Goal: Transaction & Acquisition: Download file/media

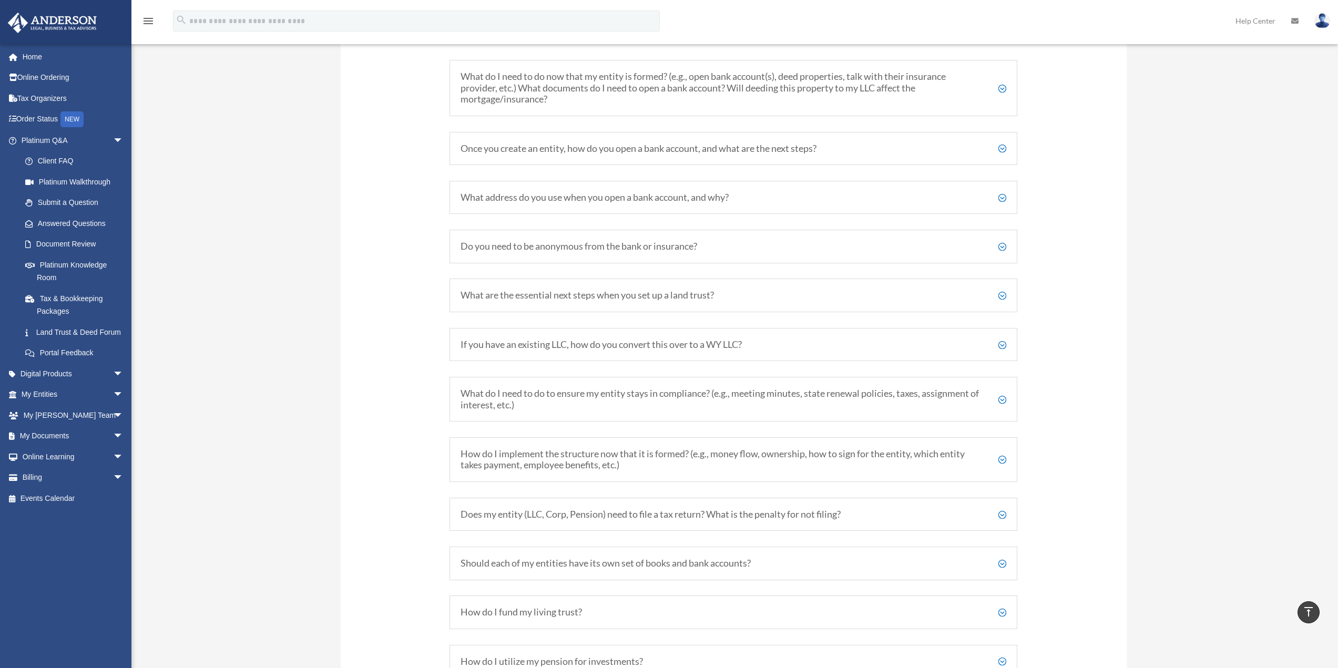
scroll to position [1197, 0]
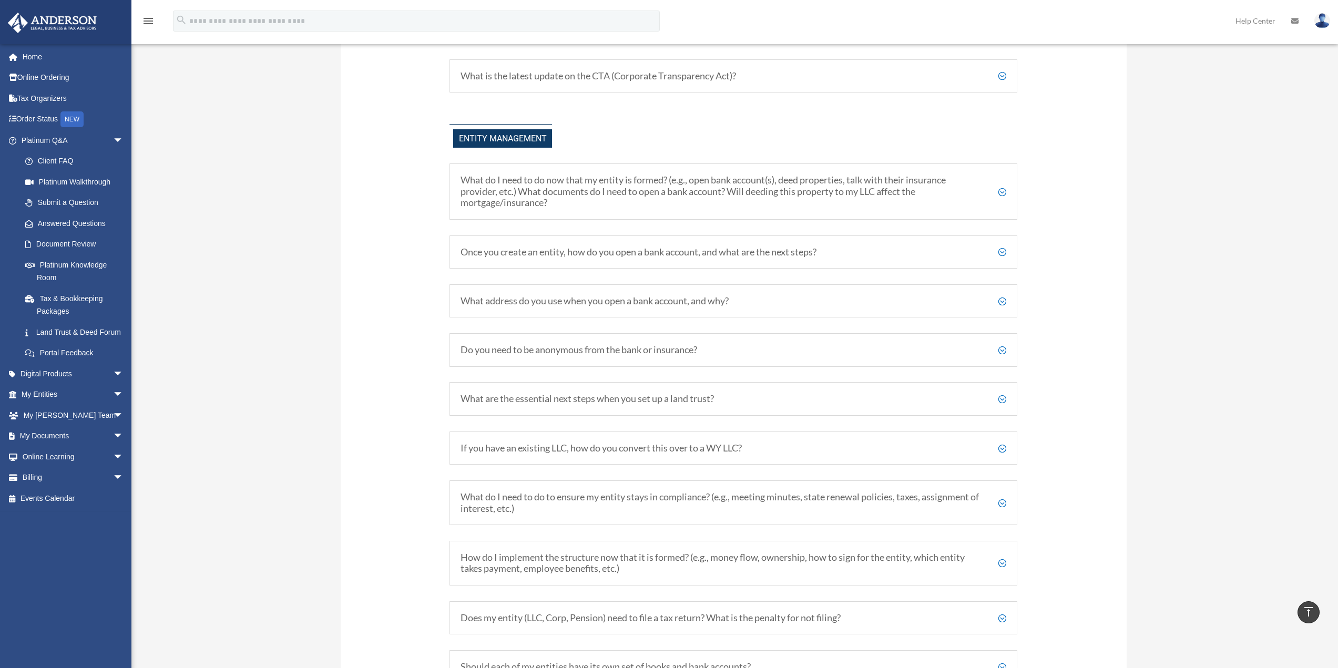
click at [995, 187] on h5 "What do I need to do now that my entity is formed? (e.g., open bank account(s),…" at bounding box center [734, 192] width 546 height 34
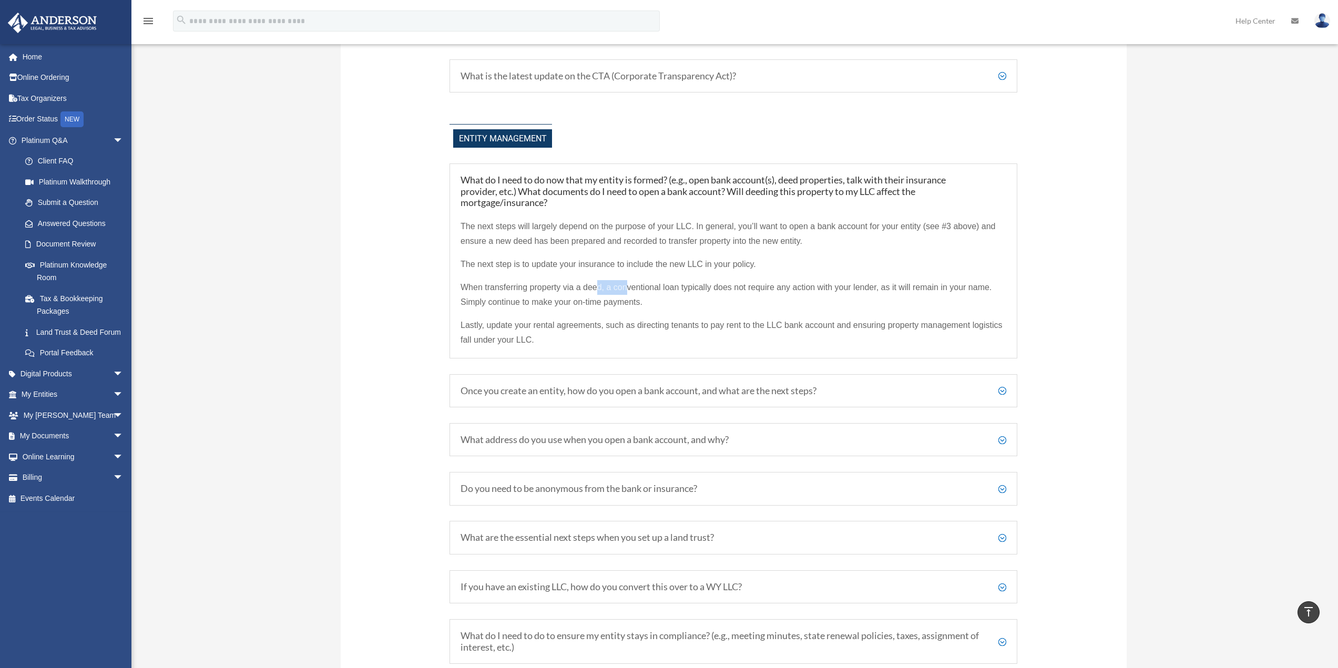
drag, startPoint x: 600, startPoint y: 286, endPoint x: 626, endPoint y: 288, distance: 25.9
click at [626, 288] on span "When transferring property via a deed, a conventional loan typically does not r…" at bounding box center [726, 295] width 531 height 24
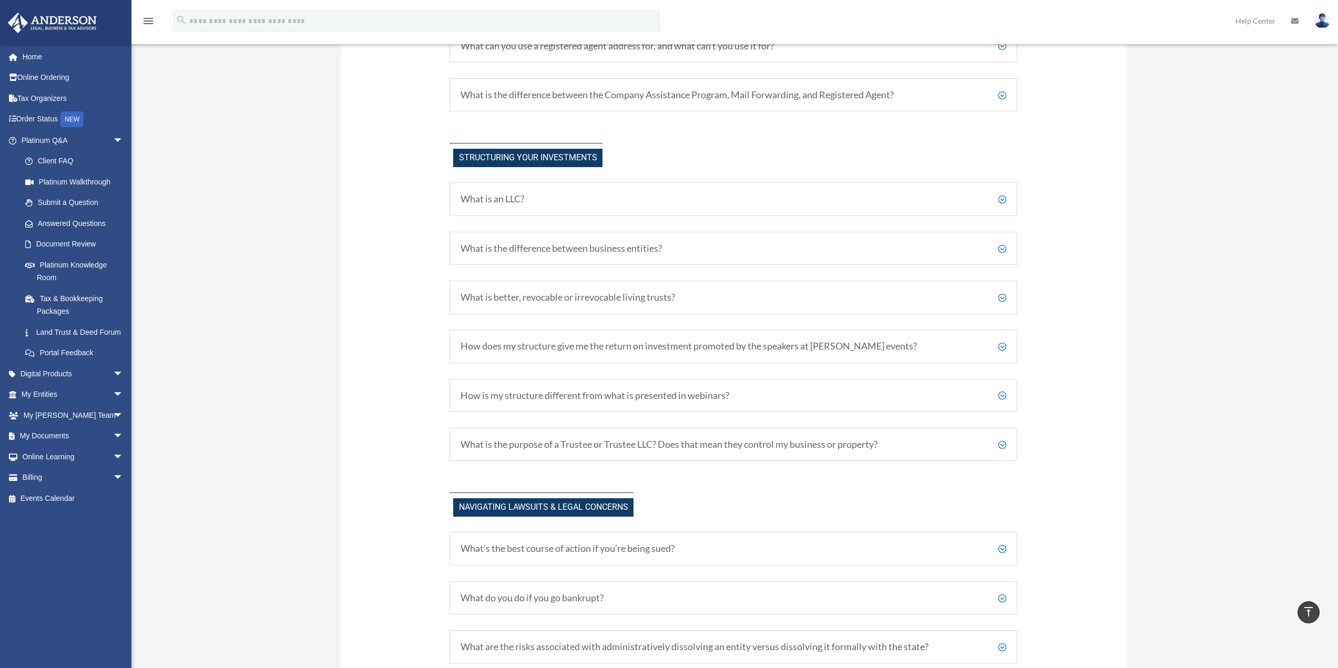
scroll to position [408, 0]
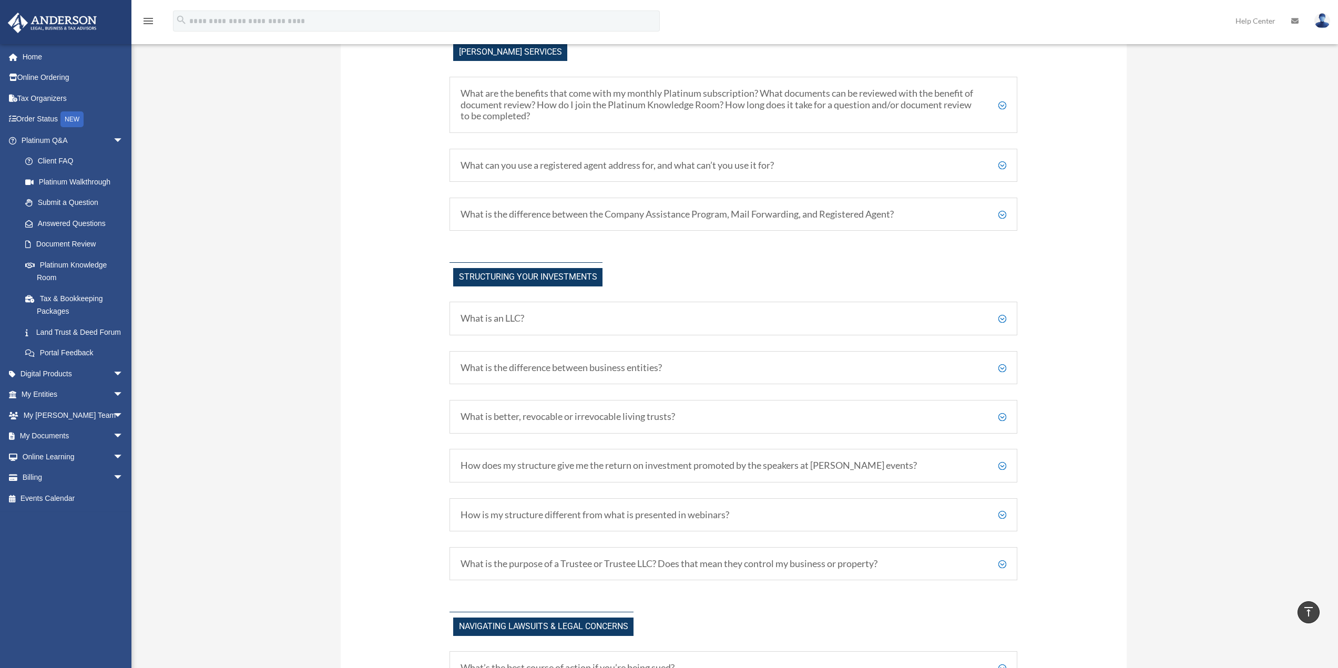
click at [618, 467] on h5 "How does my structure give me the return on investment promoted by the speakers…" at bounding box center [734, 466] width 546 height 12
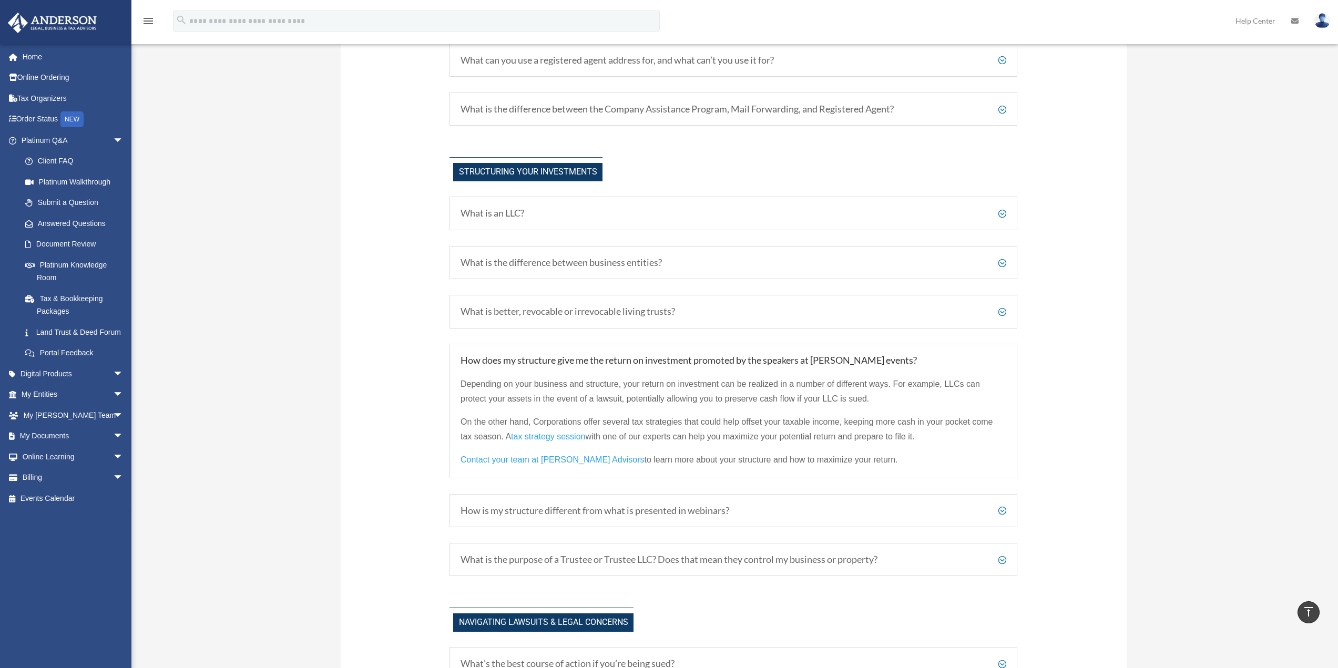
scroll to position [618, 0]
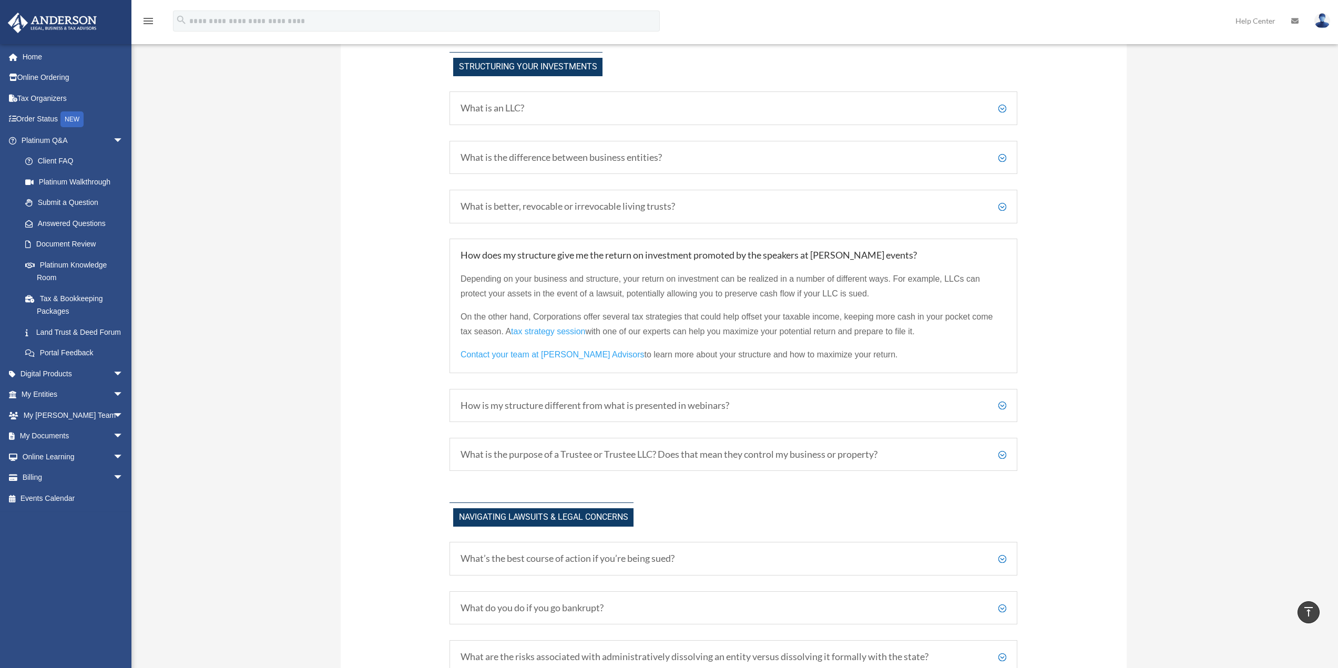
click at [756, 451] on h5 "What is the purpose of a Trustee or Trustee LLC? Does that mean they control my…" at bounding box center [734, 455] width 546 height 12
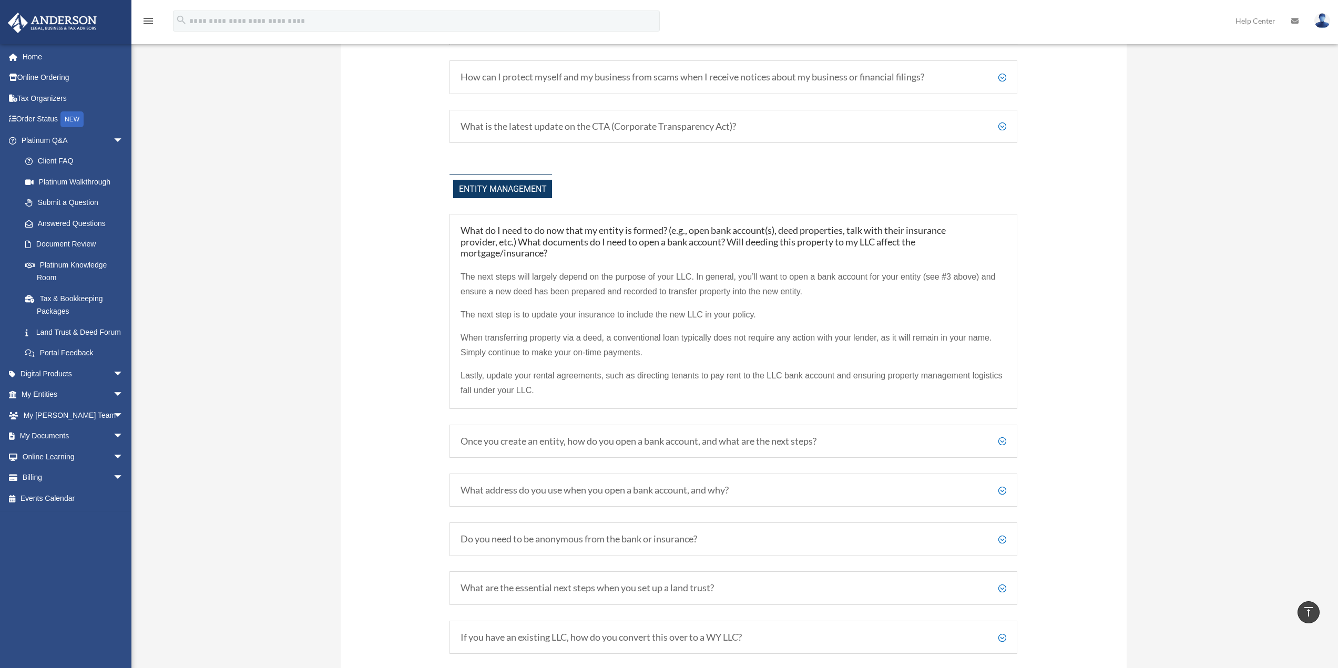
scroll to position [1460, 0]
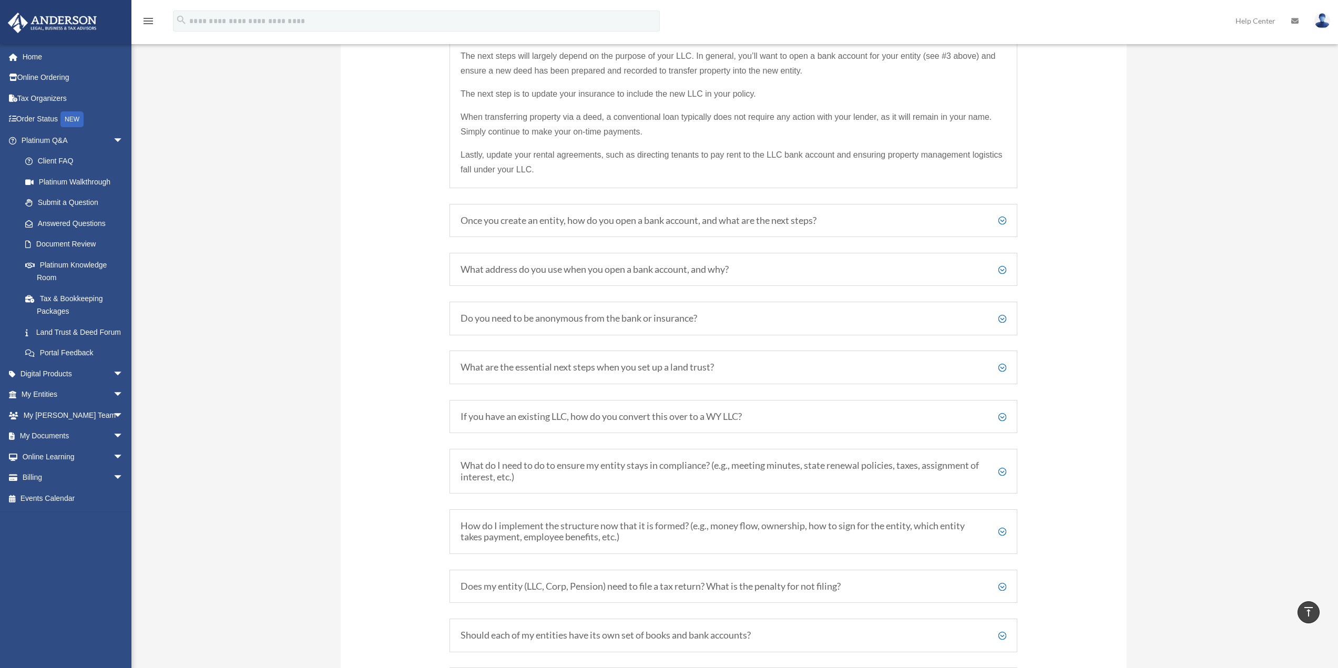
click at [654, 264] on h5 "What address do you use when you open a bank account, and why?" at bounding box center [734, 270] width 546 height 12
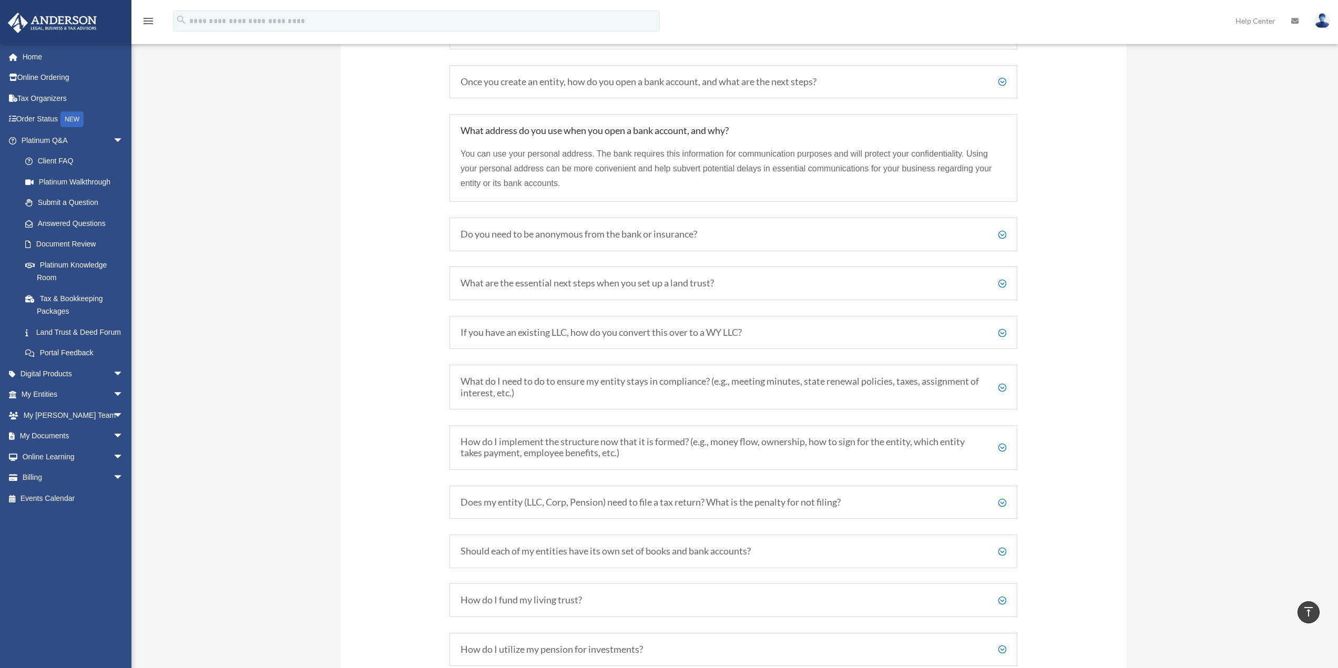
click at [576, 233] on h5 "Do you need to be anonymous from the bank or insurance?" at bounding box center [734, 235] width 546 height 12
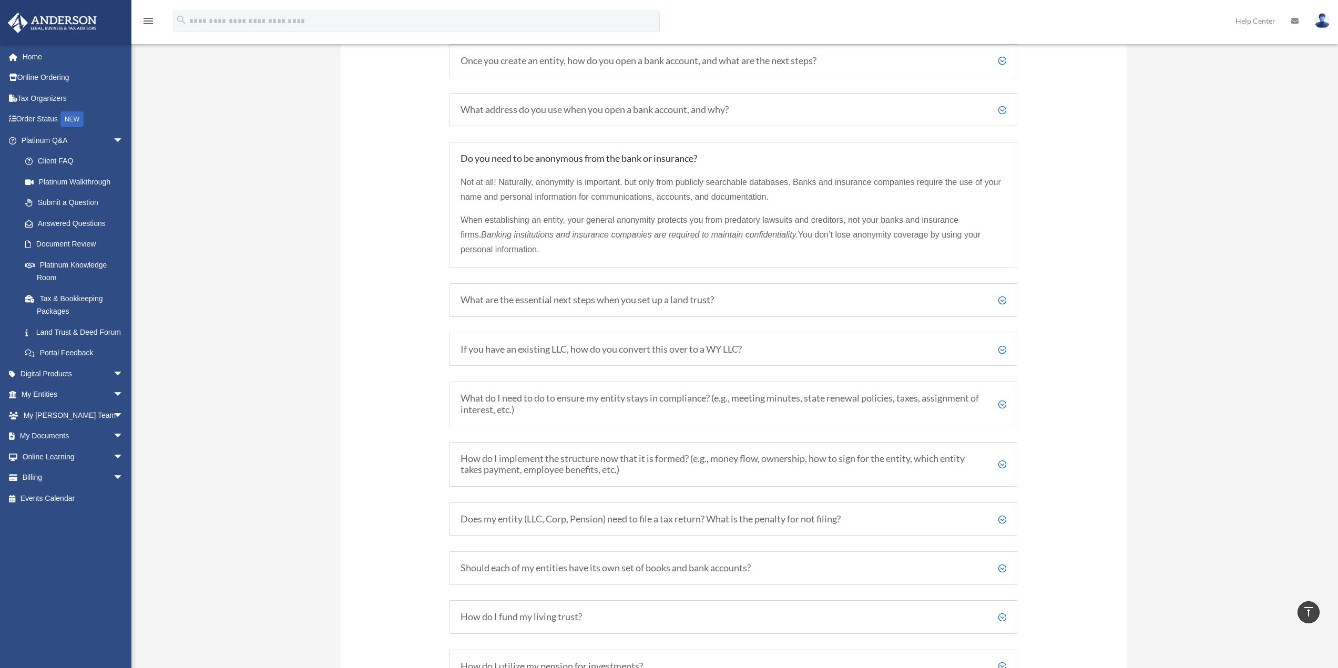
scroll to position [1512, 0]
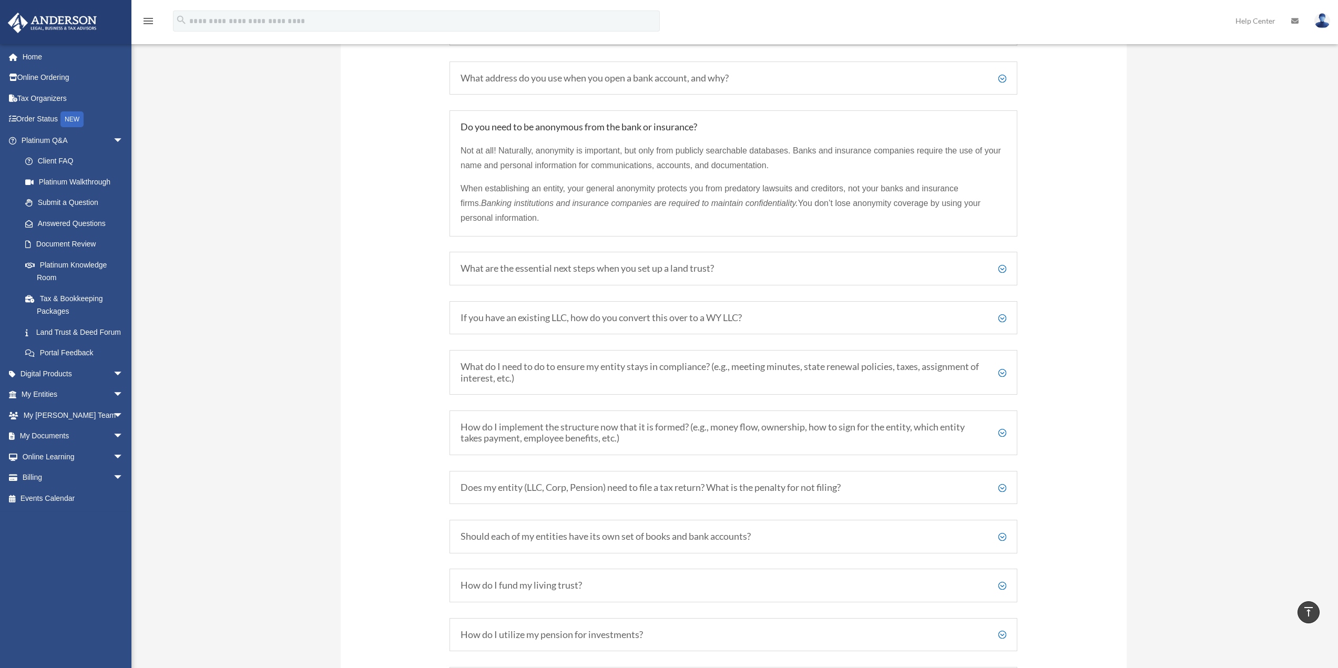
click at [625, 272] on h5 "What are the essential next steps when you set up a land trust?" at bounding box center [734, 269] width 546 height 12
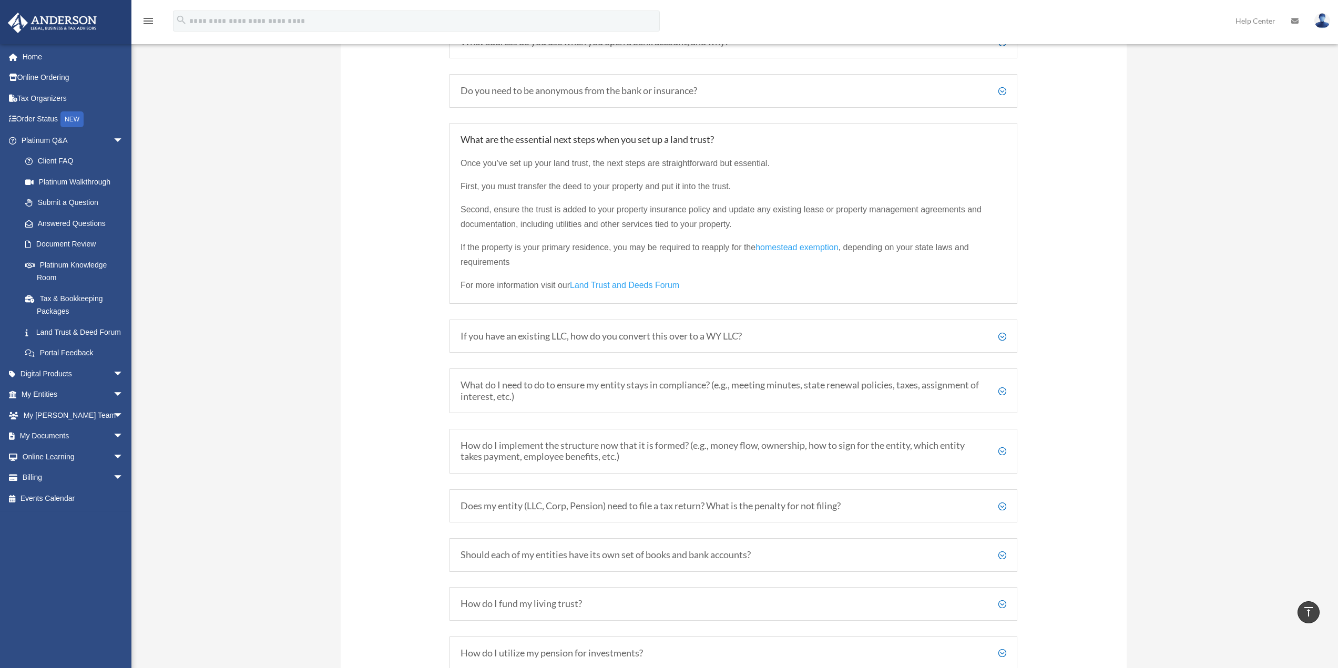
scroll to position [1618, 0]
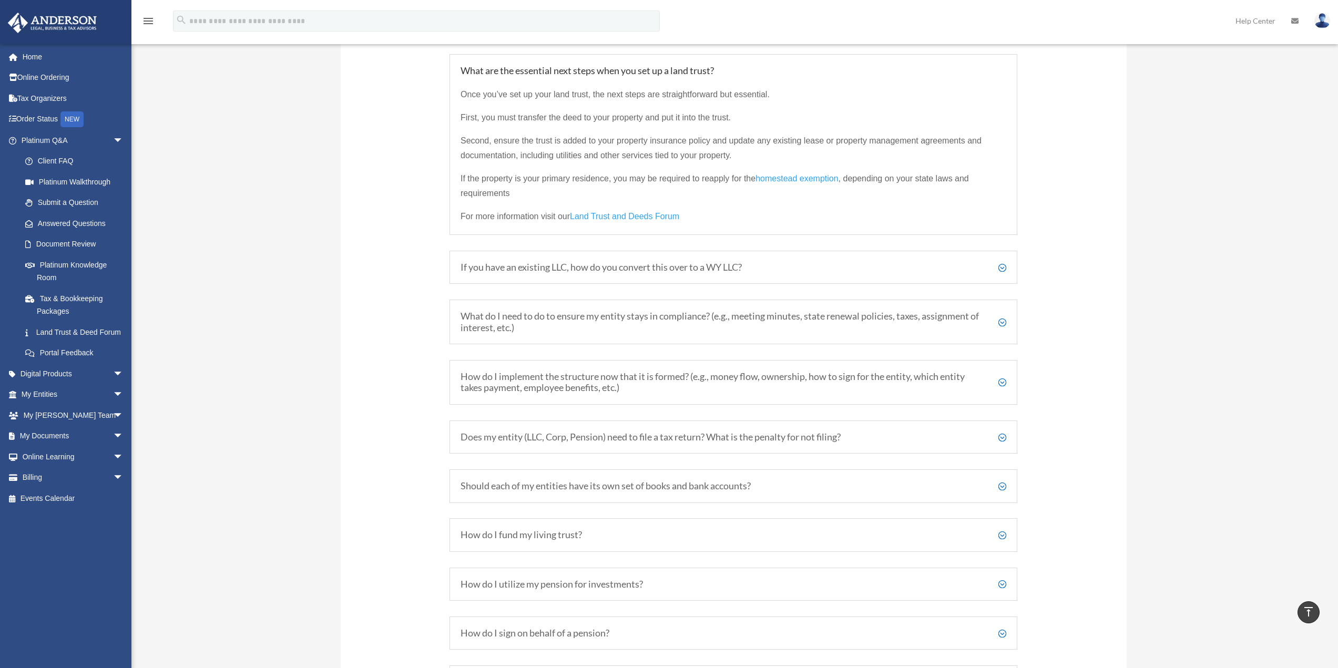
click at [573, 317] on h5 "What do I need to do to ensure my entity stays in compliance? (e.g., meeting mi…" at bounding box center [734, 322] width 546 height 23
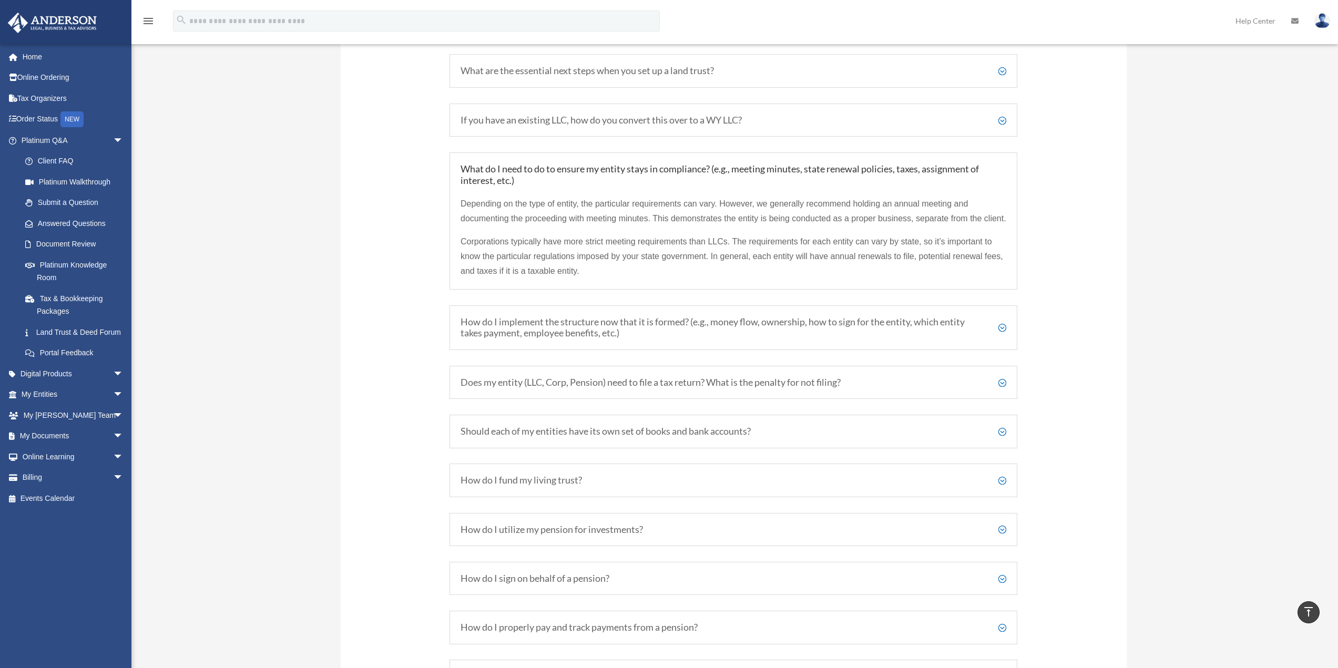
drag, startPoint x: 723, startPoint y: 204, endPoint x: 771, endPoint y: 231, distance: 55.3
click at [771, 231] on p "Depending on the type of entity, the particular requirements can vary. However,…" at bounding box center [734, 216] width 546 height 38
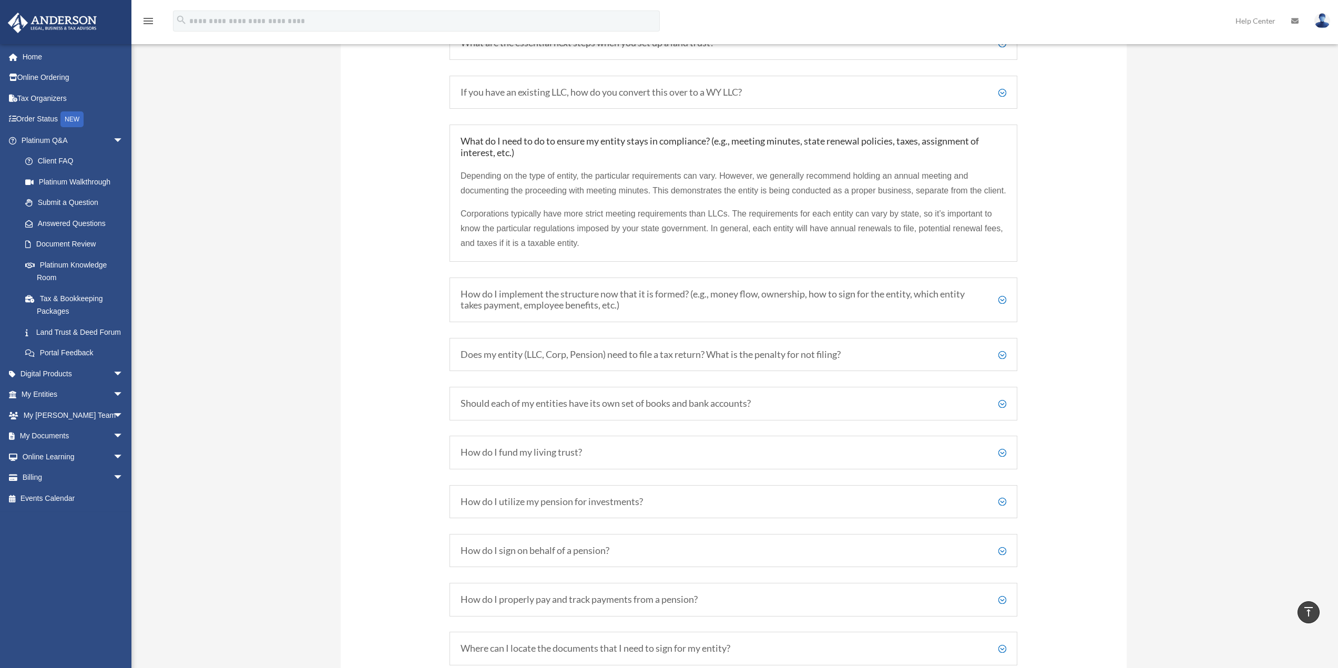
scroll to position [1670, 0]
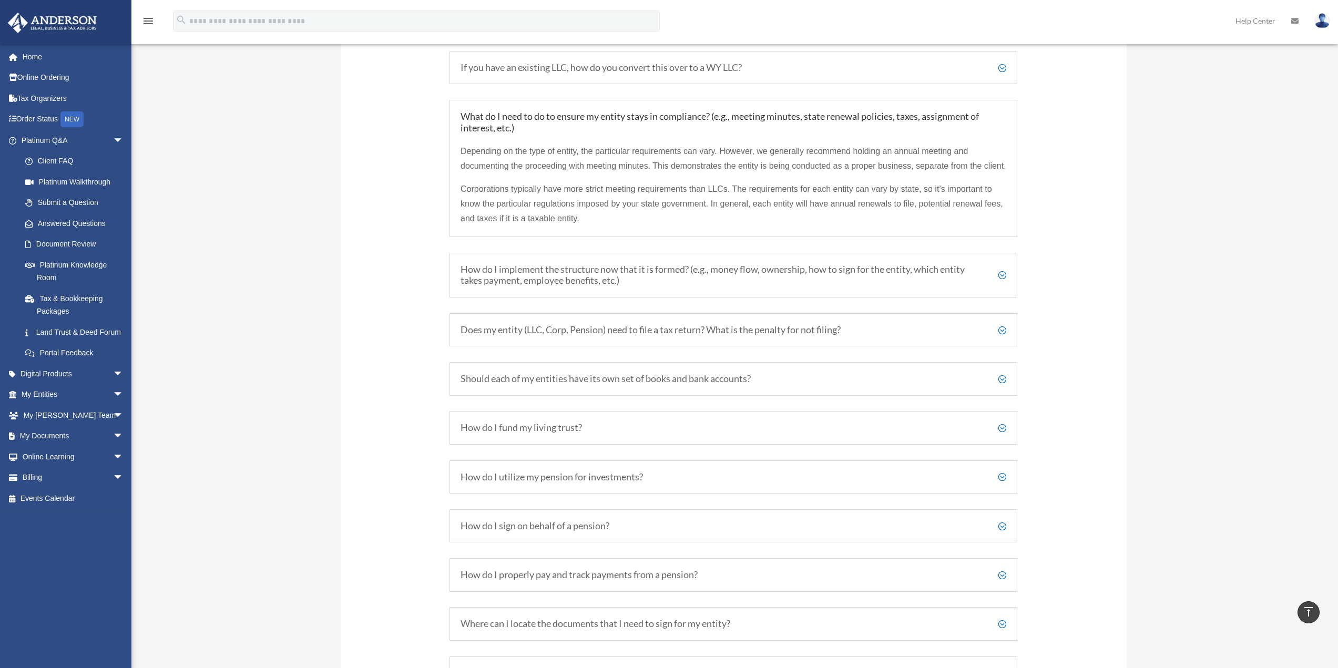
click at [686, 285] on h5 "How do I implement the structure now that it is formed? (e.g., money flow, owne…" at bounding box center [734, 275] width 546 height 23
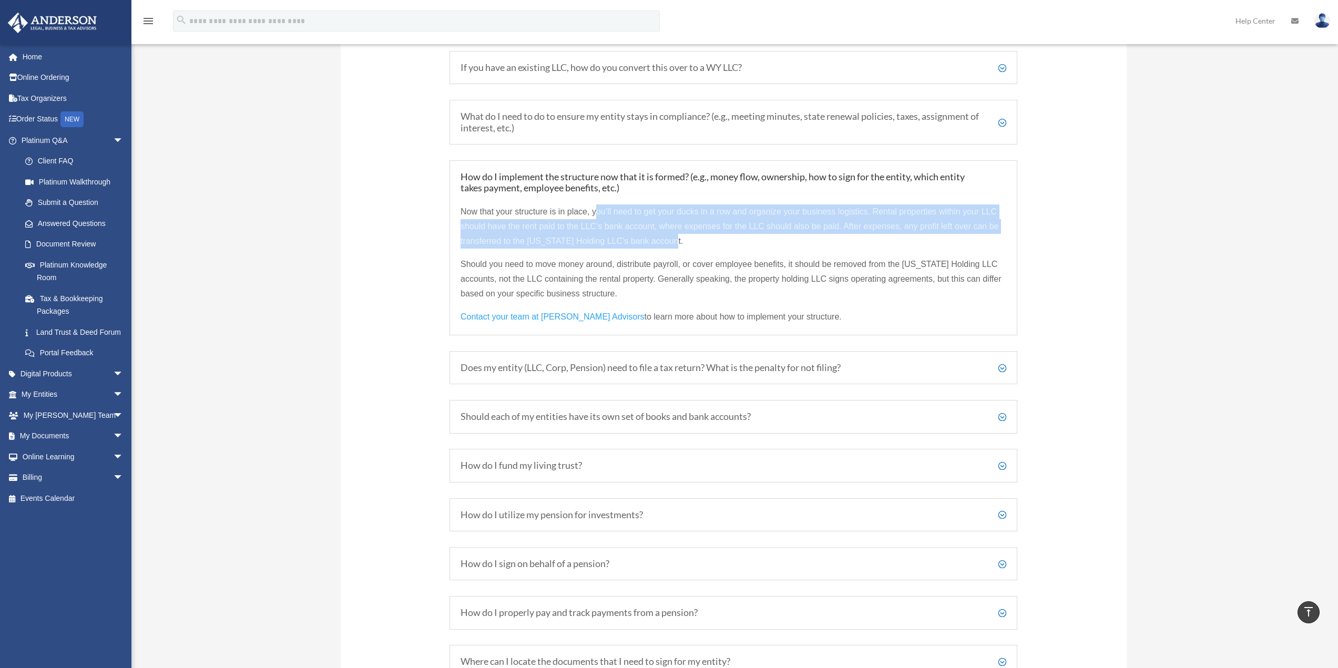
drag, startPoint x: 594, startPoint y: 209, endPoint x: 679, endPoint y: 243, distance: 91.6
click at [679, 243] on p "Now that your structure is in place, you’ll need to get your ducks in a row and…" at bounding box center [734, 231] width 546 height 53
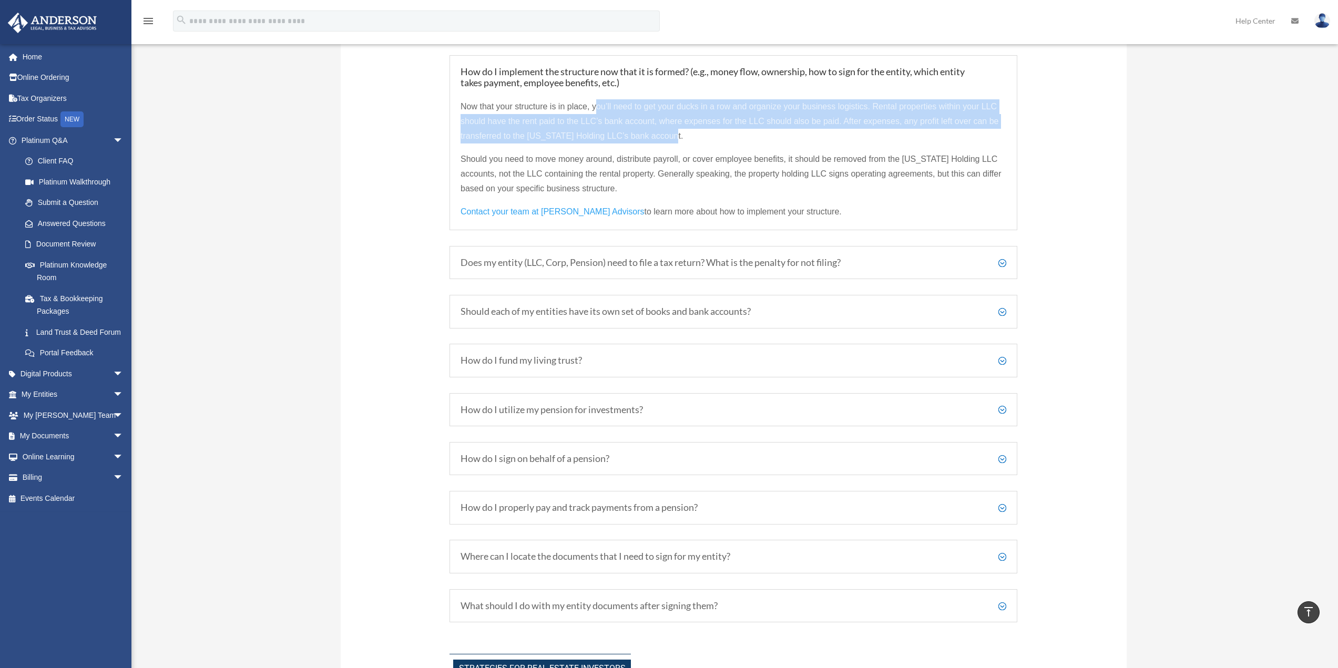
scroll to position [1723, 0]
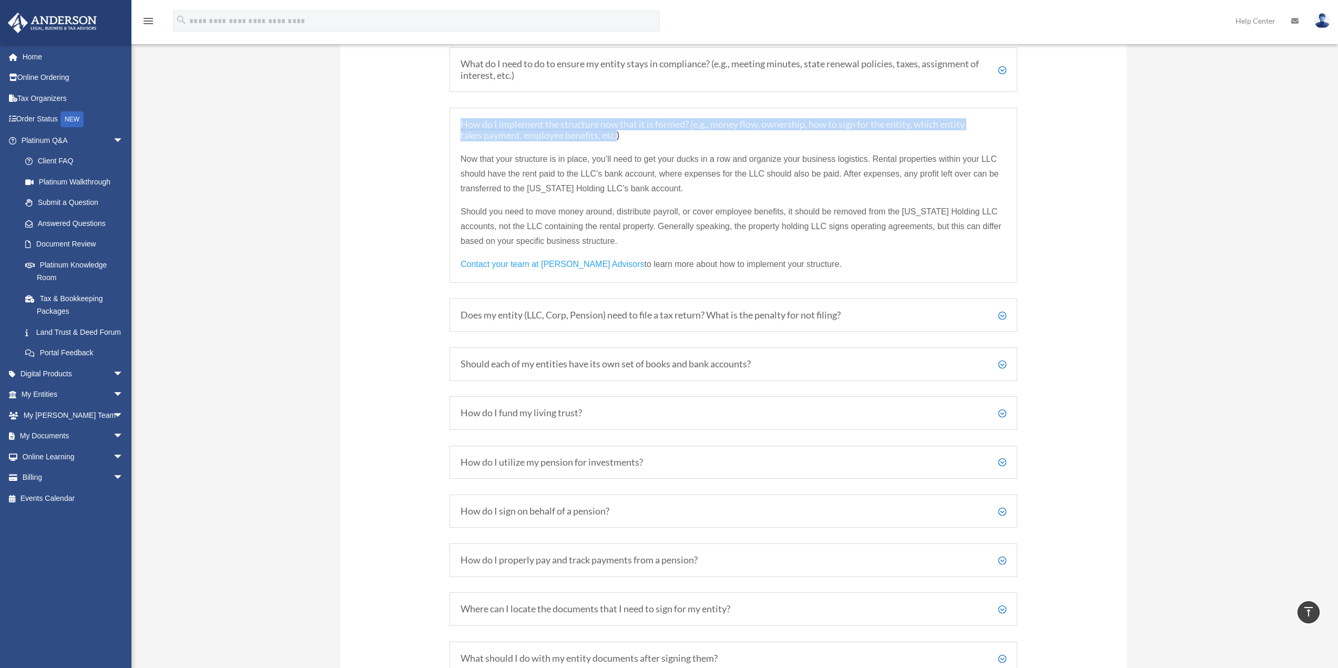
drag, startPoint x: 460, startPoint y: 124, endPoint x: 618, endPoint y: 137, distance: 158.3
click at [618, 137] on div "How do I implement the structure now that it is formed? (e.g., money flow, owne…" at bounding box center [734, 195] width 568 height 175
copy h5 "How do I implement the structure now that it is formed? (e.g., money flow, owne…"
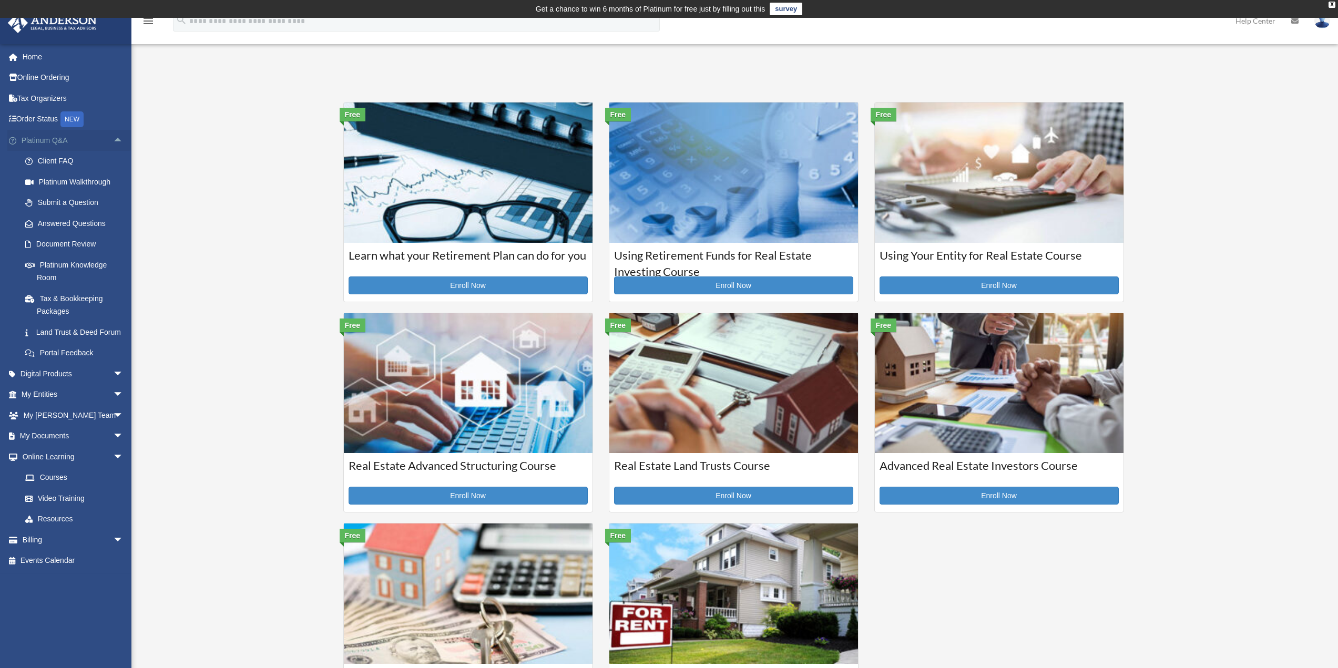
click at [113, 140] on span "arrow_drop_up" at bounding box center [123, 141] width 21 height 22
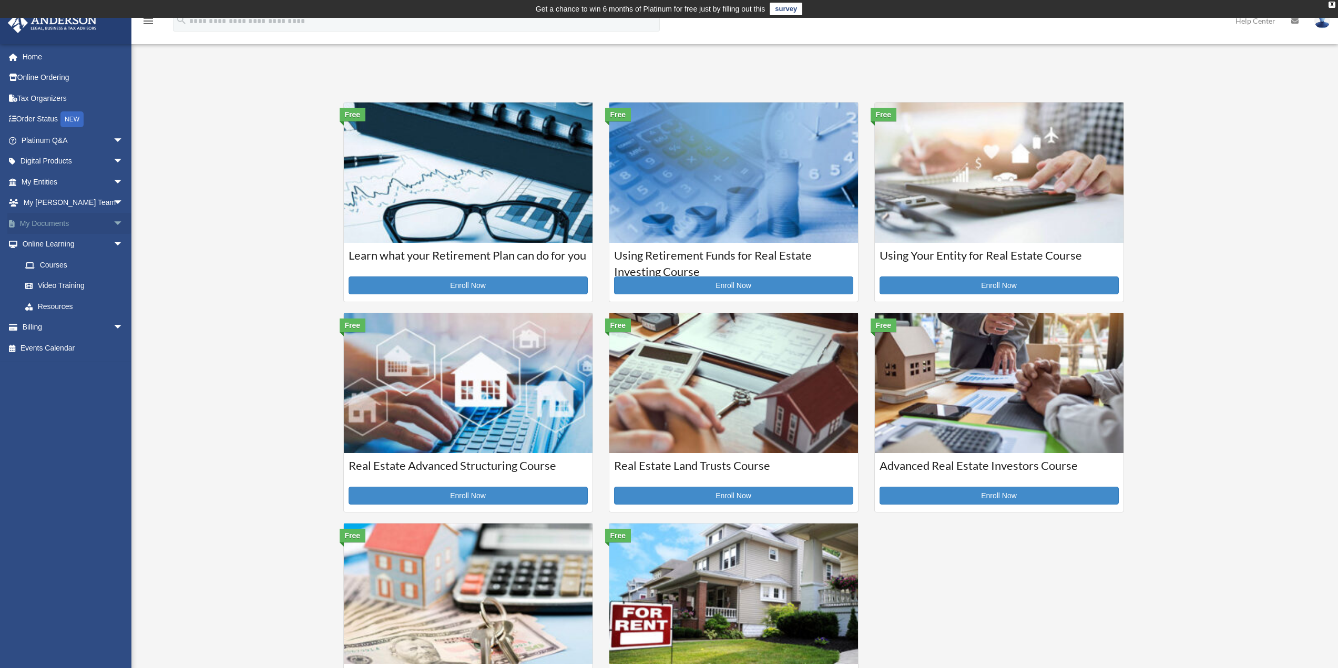
click at [113, 223] on span "arrow_drop_down" at bounding box center [123, 224] width 21 height 22
click at [53, 239] on link "Box" at bounding box center [77, 244] width 125 height 21
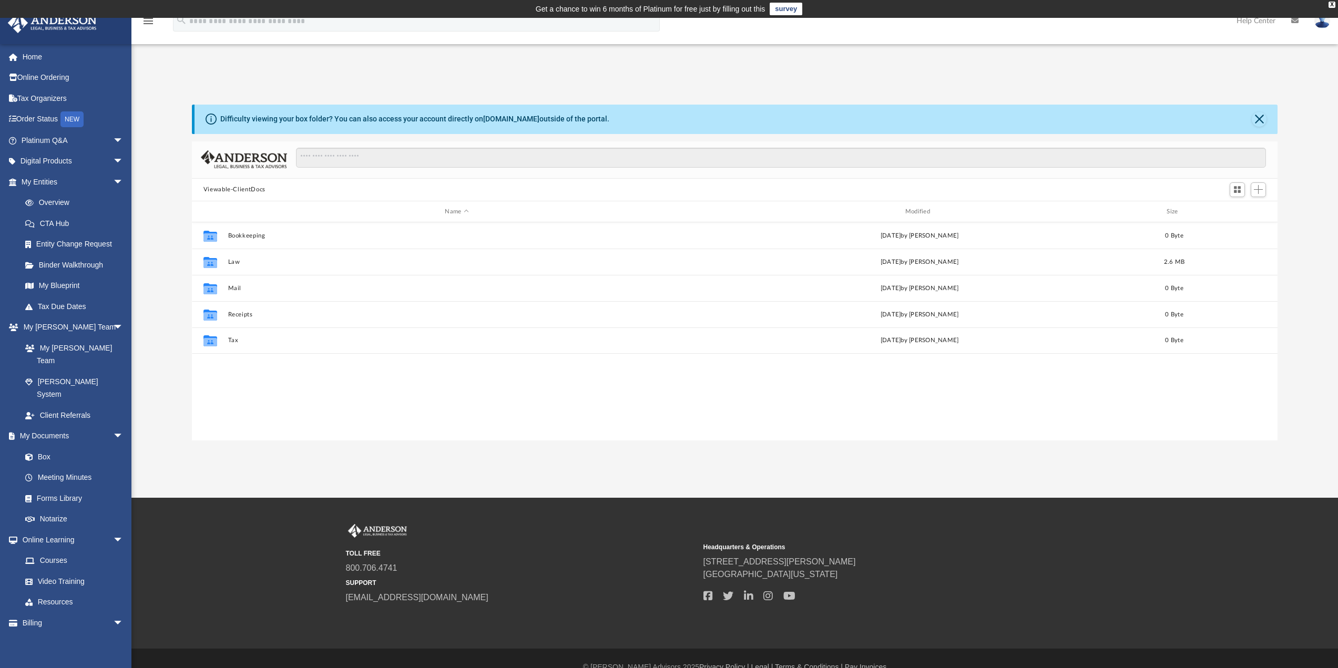
scroll to position [231, 1078]
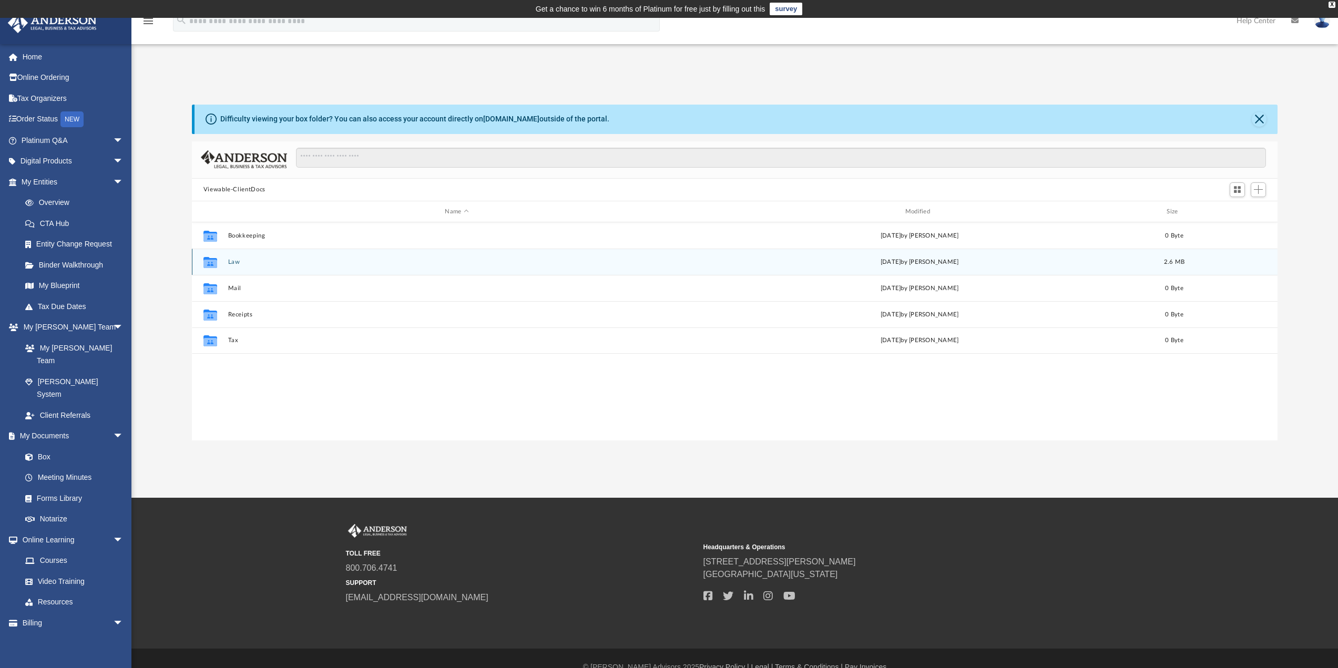
click at [235, 261] on button "Law" at bounding box center [457, 262] width 458 height 7
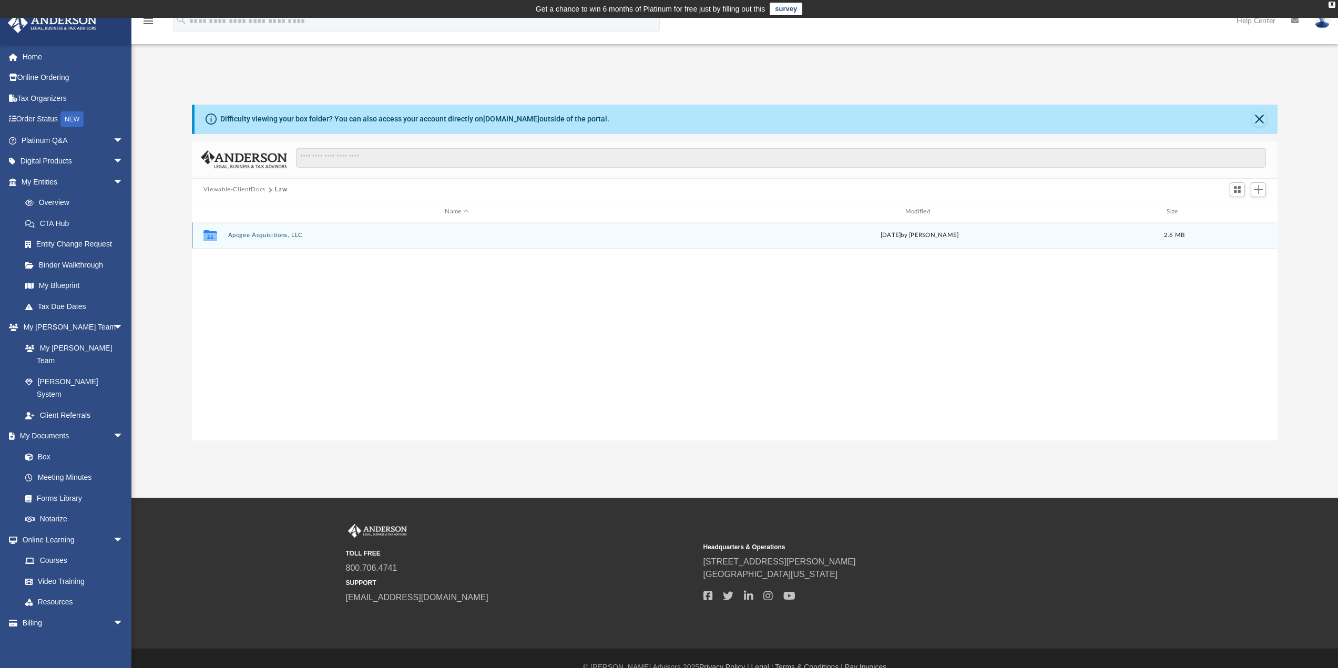
click at [247, 236] on button "Apogee Acquisitions, LLC" at bounding box center [457, 235] width 458 height 7
click at [250, 236] on button "Initial Docs" at bounding box center [457, 235] width 458 height 7
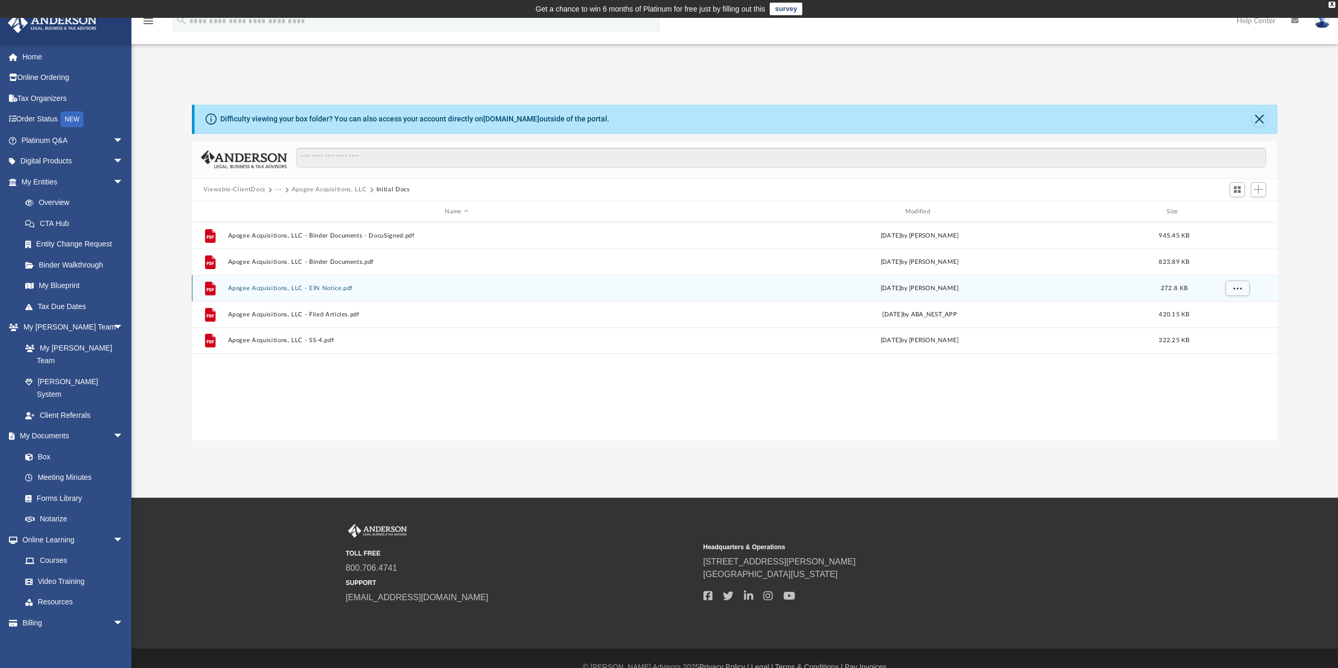
click at [338, 288] on button "Apogee Acquisitions, LLC - EIN Notice.pdf" at bounding box center [457, 288] width 458 height 7
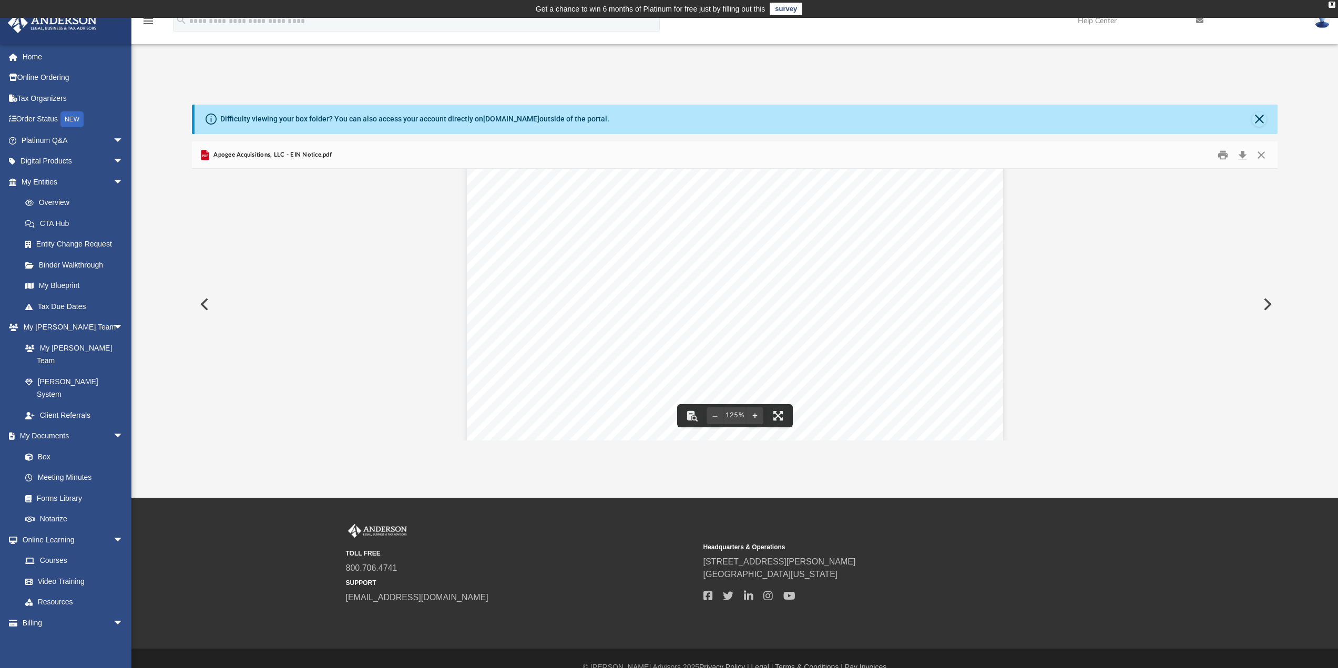
scroll to position [228, 0]
click at [1244, 154] on button "Download" at bounding box center [1242, 155] width 19 height 16
click at [205, 307] on button "Preview" at bounding box center [203, 304] width 23 height 29
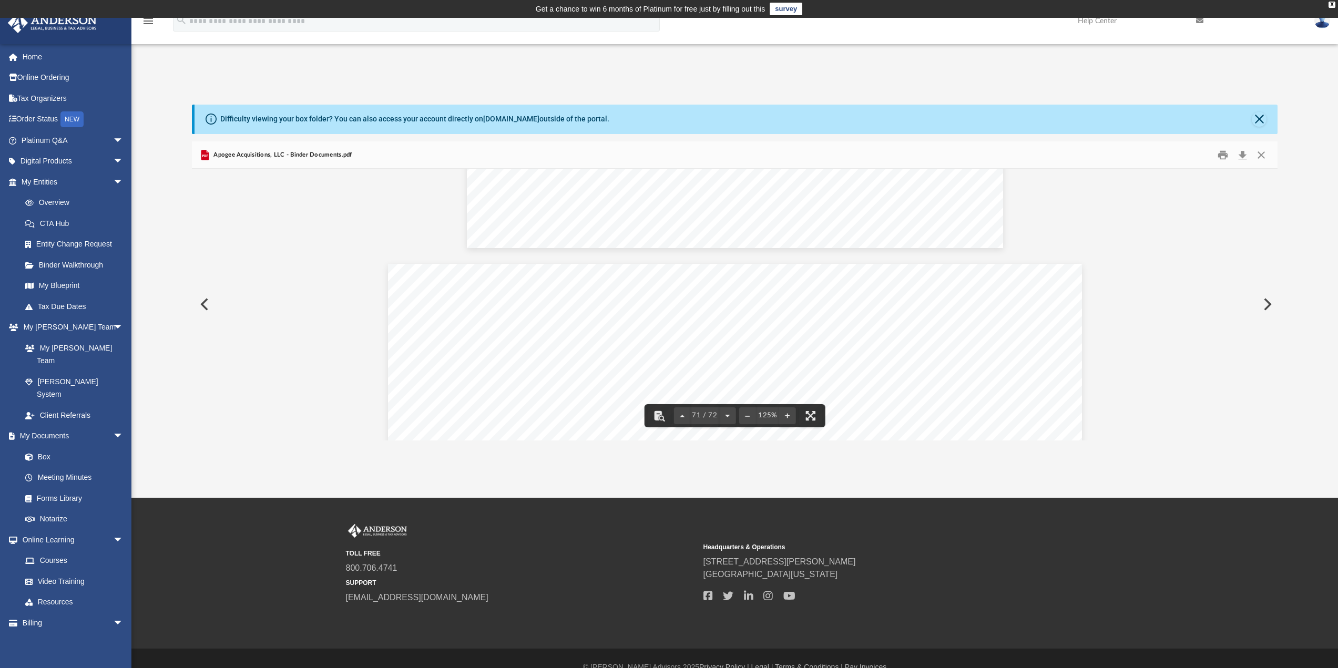
click at [208, 291] on button "Preview" at bounding box center [203, 304] width 23 height 29
click at [1256, 118] on button "Close" at bounding box center [1259, 119] width 15 height 15
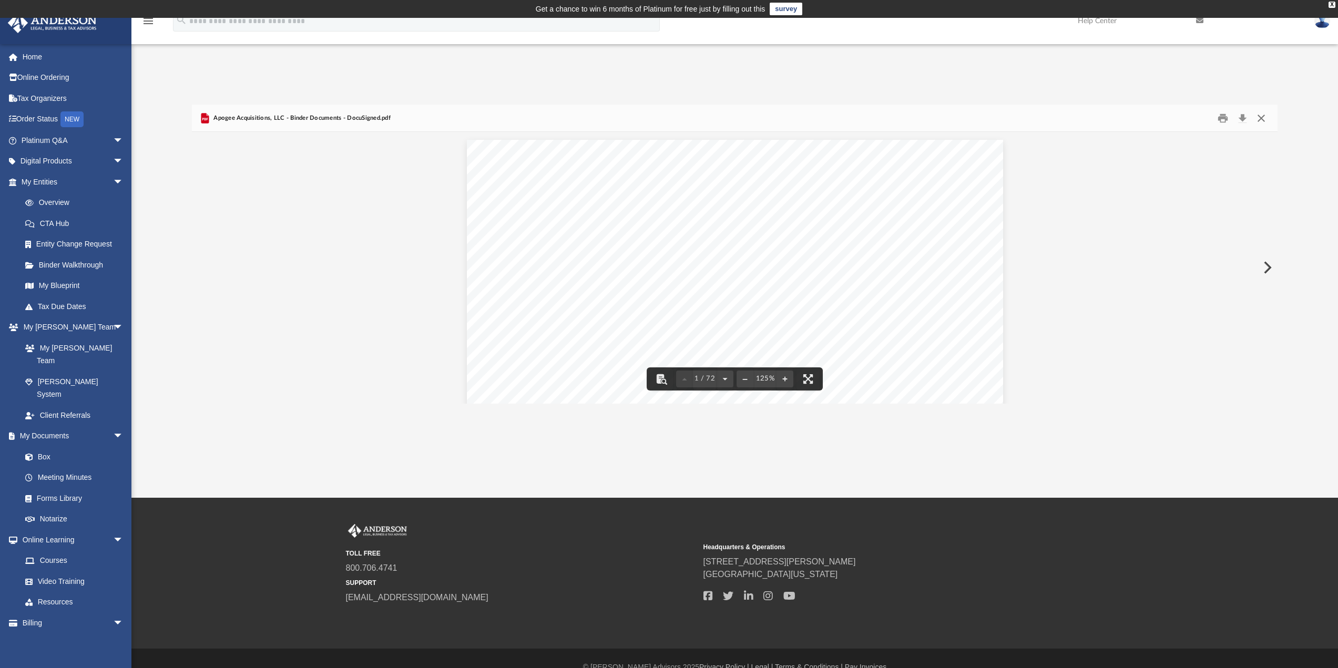
click at [1268, 118] on button "Close" at bounding box center [1261, 118] width 19 height 16
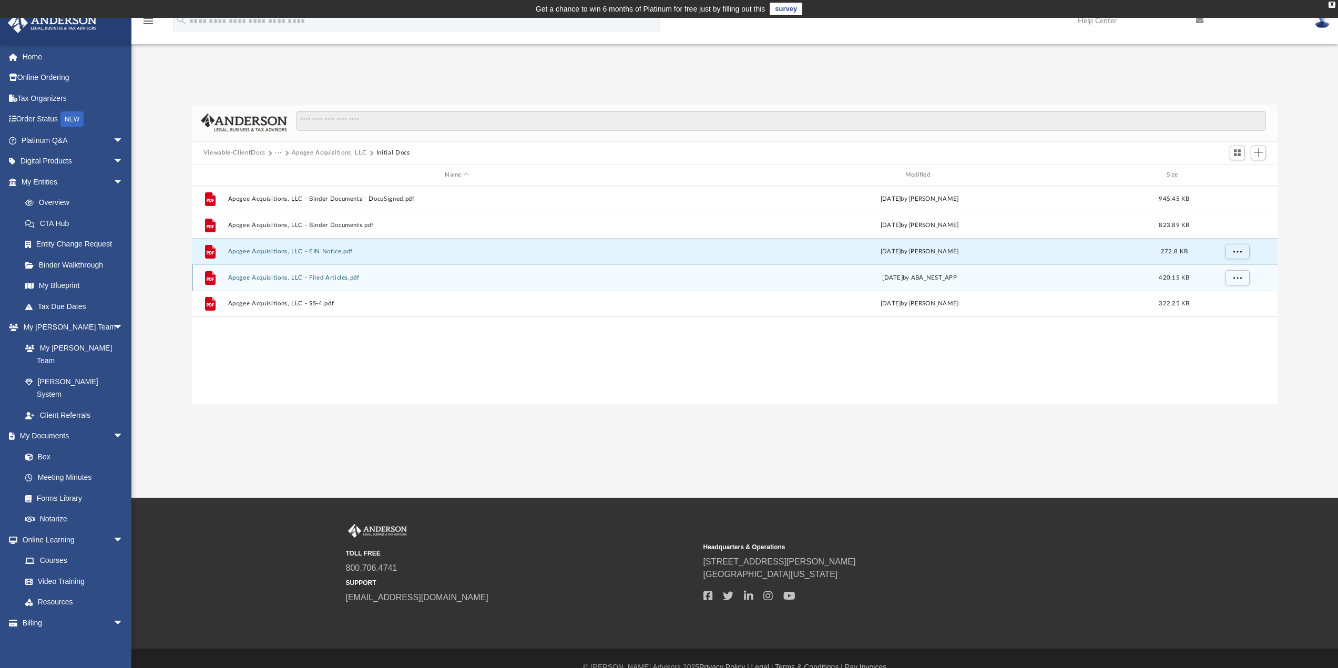
click at [349, 279] on button "Apogee Acquisitions, LLC - Filed Articles.pdf" at bounding box center [457, 277] width 458 height 7
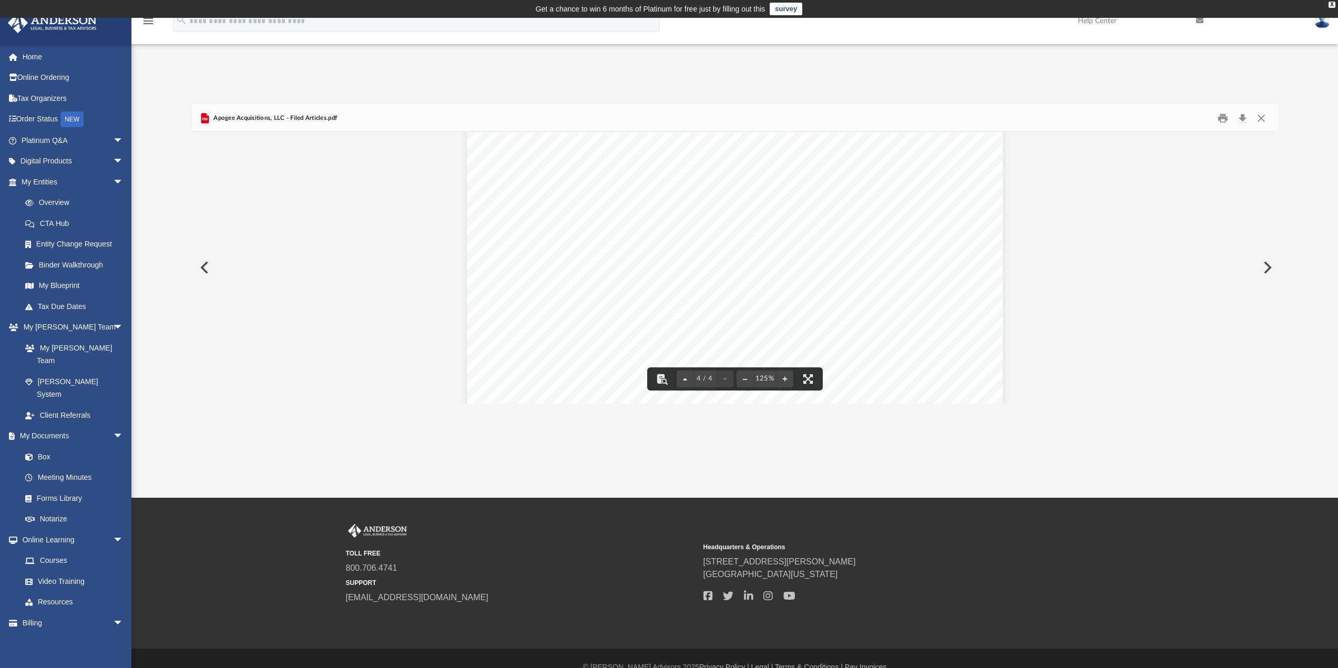
scroll to position [2357, 0]
click at [1245, 119] on button "Download" at bounding box center [1242, 118] width 19 height 16
click at [1264, 118] on button "Close" at bounding box center [1261, 118] width 19 height 16
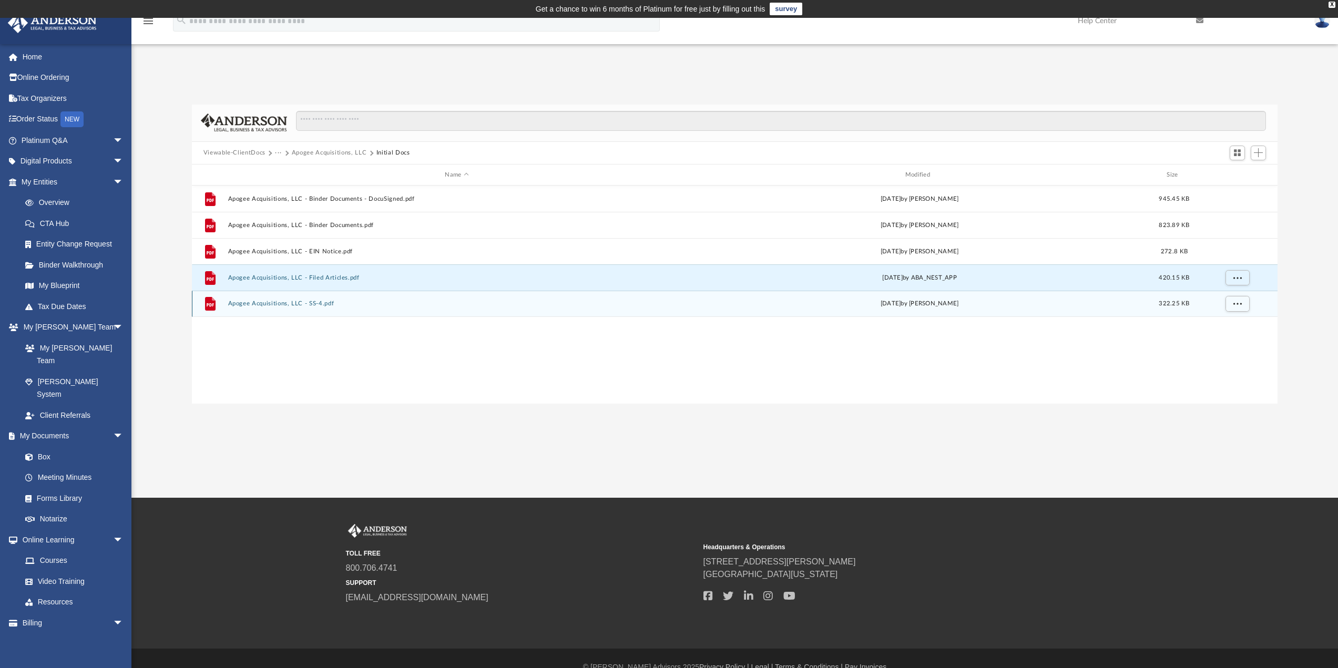
click at [316, 306] on button "Apogee Acquisitions, LLC - SS-4.pdf" at bounding box center [457, 304] width 458 height 7
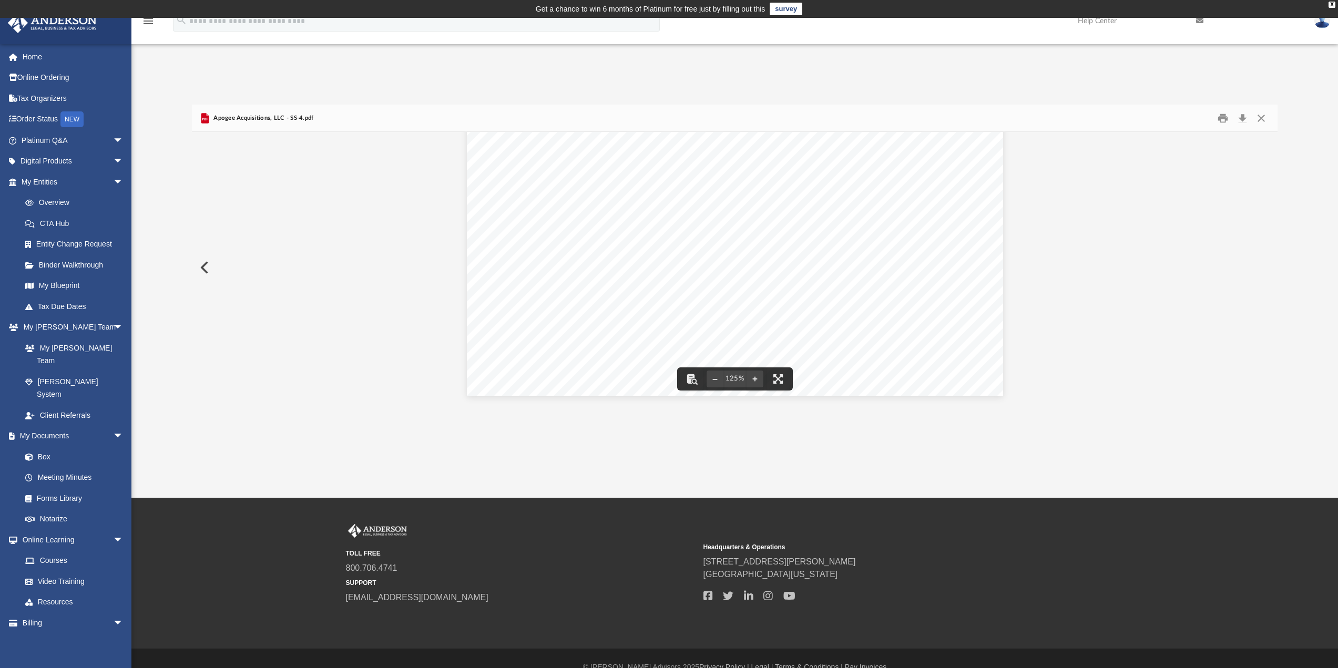
scroll to position [18, 0]
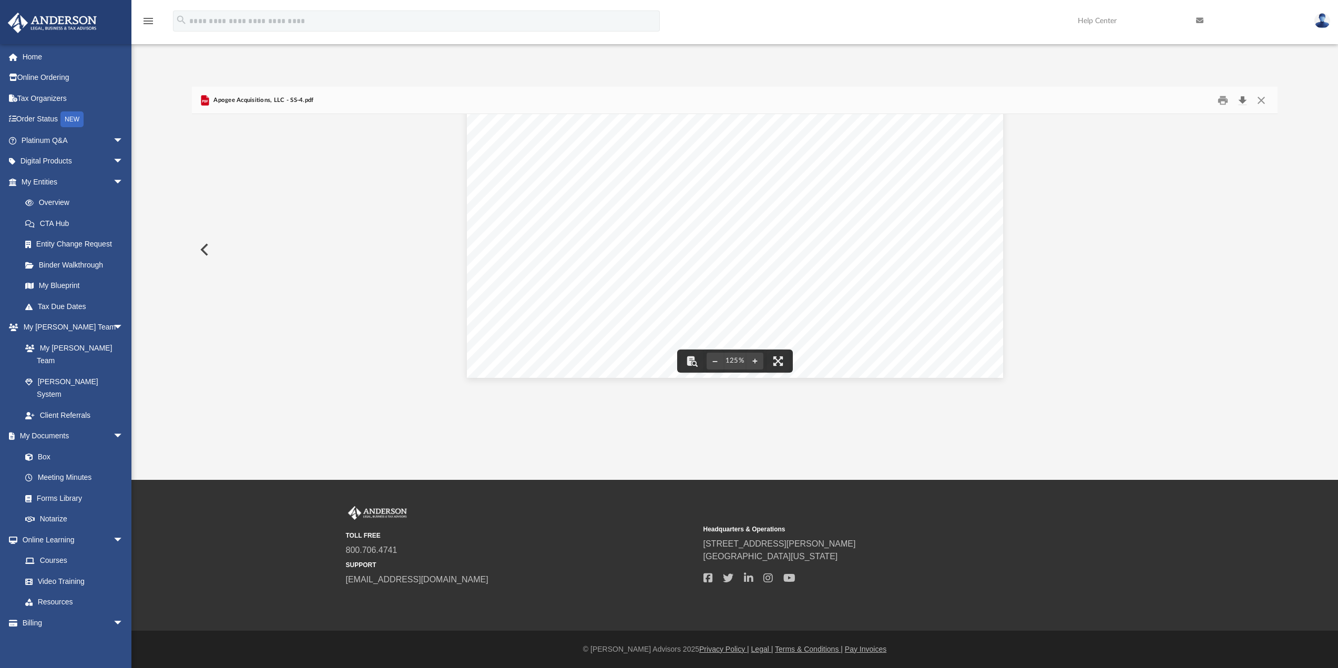
click at [1244, 98] on button "Download" at bounding box center [1242, 100] width 19 height 16
click at [1258, 98] on button "Close" at bounding box center [1261, 100] width 19 height 16
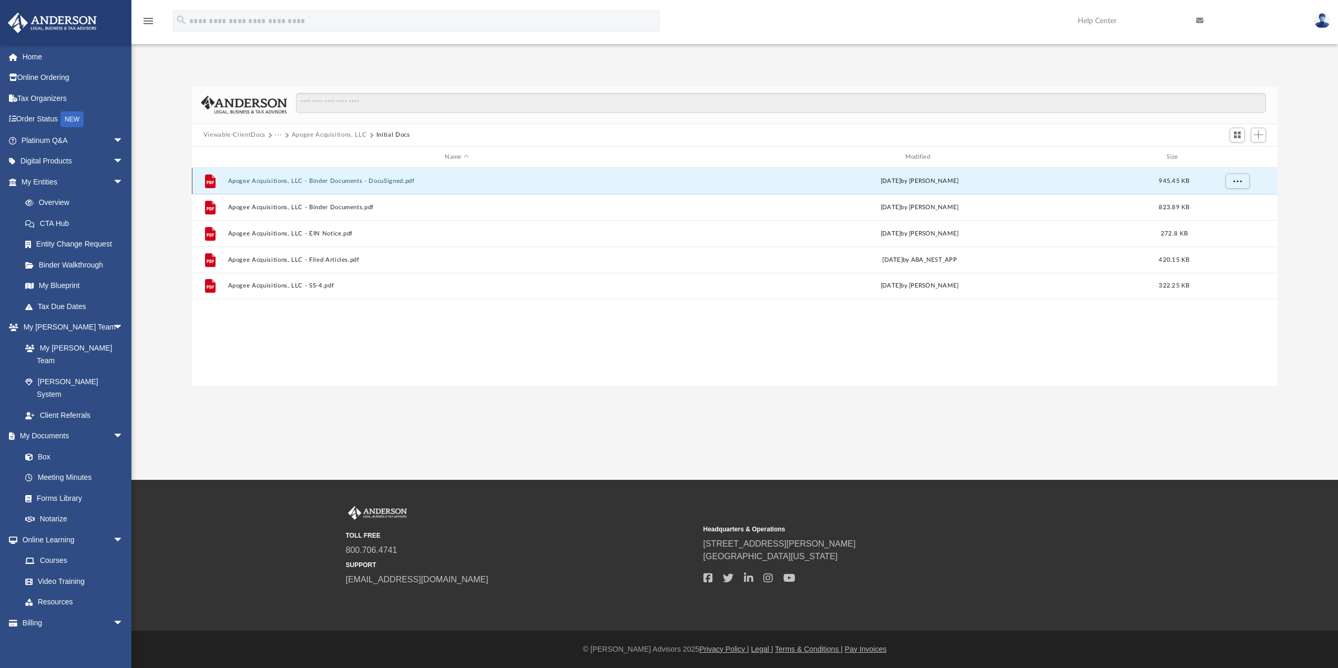
click at [355, 182] on button "Apogee Acquisitions, LLC - Binder Documents - DocuSigned.pdf" at bounding box center [457, 181] width 458 height 7
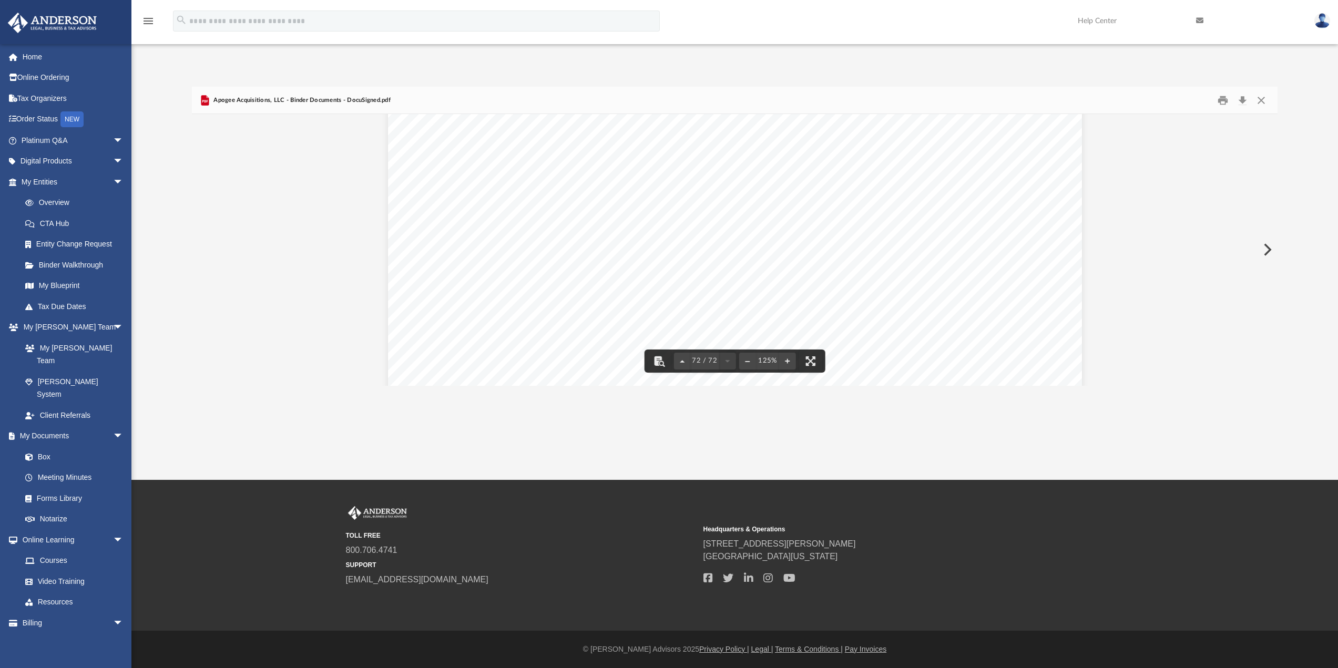
scroll to position [50526, 0]
click at [1246, 104] on button "Download" at bounding box center [1242, 100] width 19 height 16
